Goal: Task Accomplishment & Management: Manage account settings

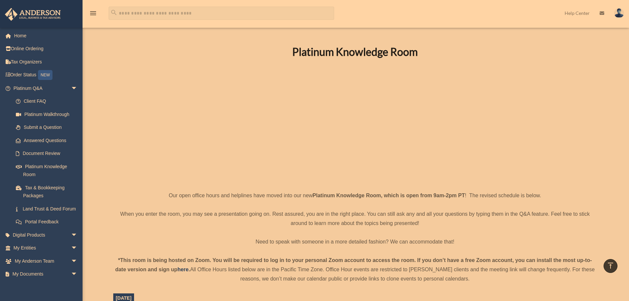
scroll to position [165, 0]
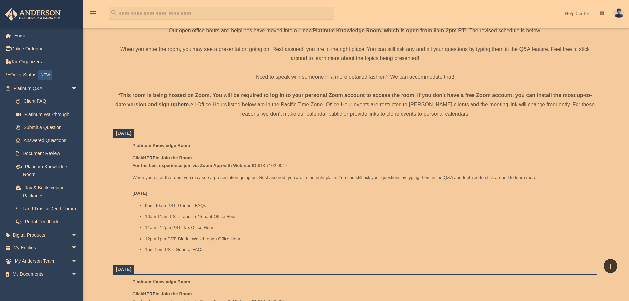
click at [620, 15] on img at bounding box center [619, 13] width 10 height 10
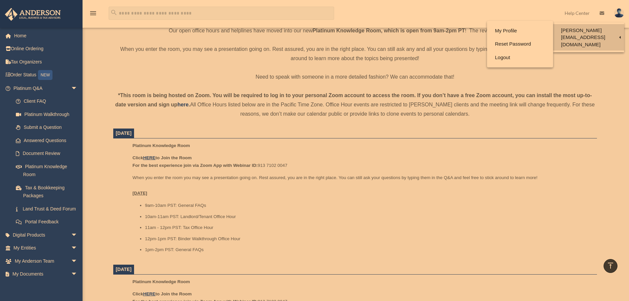
click at [608, 29] on link "[PERSON_NAME][EMAIL_ADDRESS][DOMAIN_NAME]" at bounding box center [588, 37] width 71 height 26
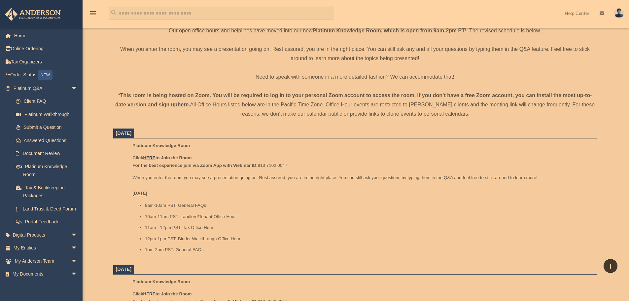
click at [621, 10] on img at bounding box center [619, 13] width 10 height 10
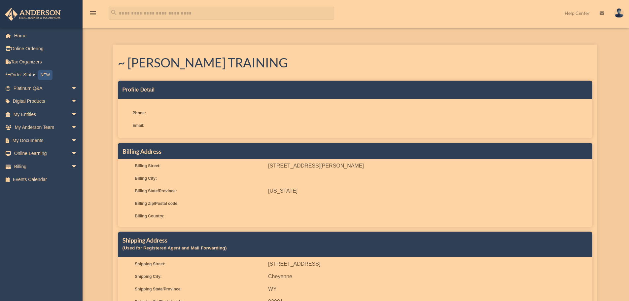
click at [621, 13] on img at bounding box center [619, 13] width 10 height 10
